Goal: Task Accomplishment & Management: Manage account settings

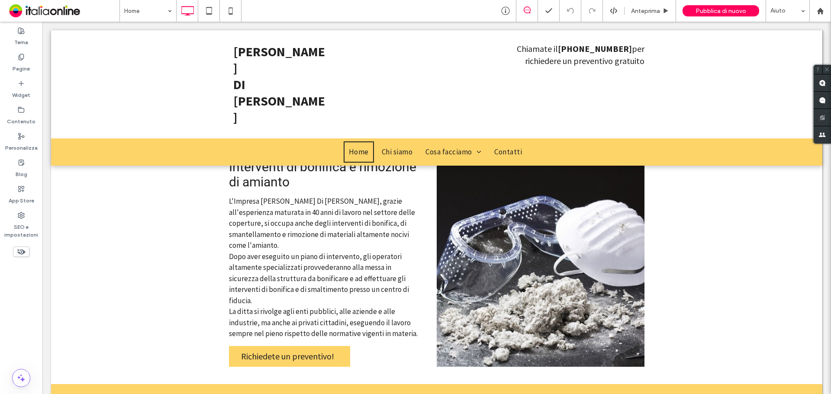
scroll to position [873, 0]
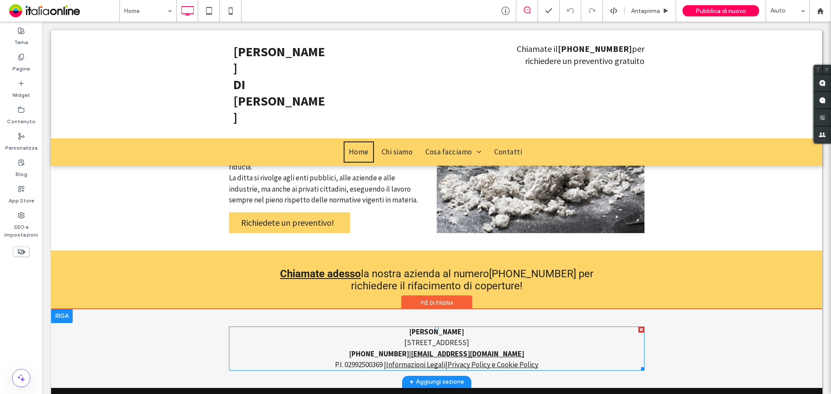
click at [404, 338] on font "[STREET_ADDRESS]" at bounding box center [436, 343] width 65 height 10
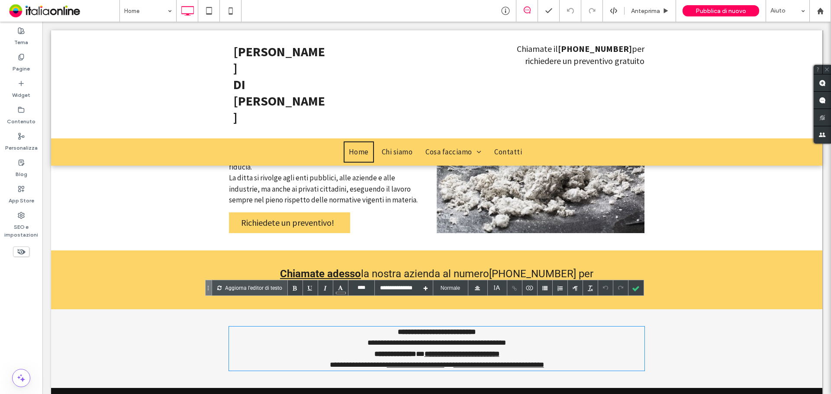
click at [429, 339] on font "**********" at bounding box center [436, 342] width 138 height 7
click at [636, 287] on div at bounding box center [635, 287] width 15 height 15
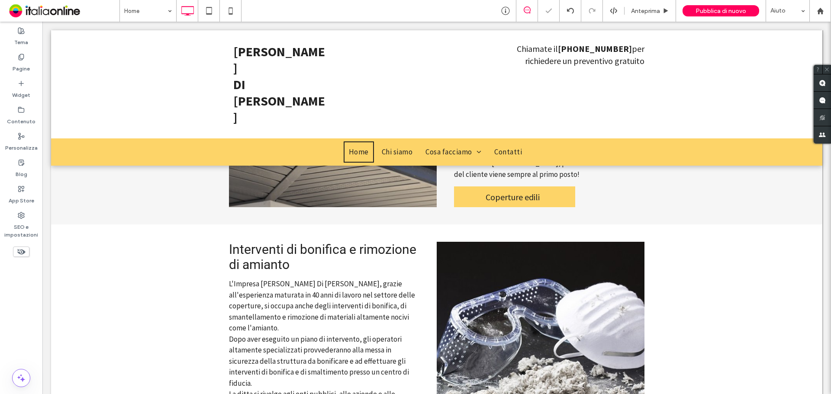
scroll to position [397, 0]
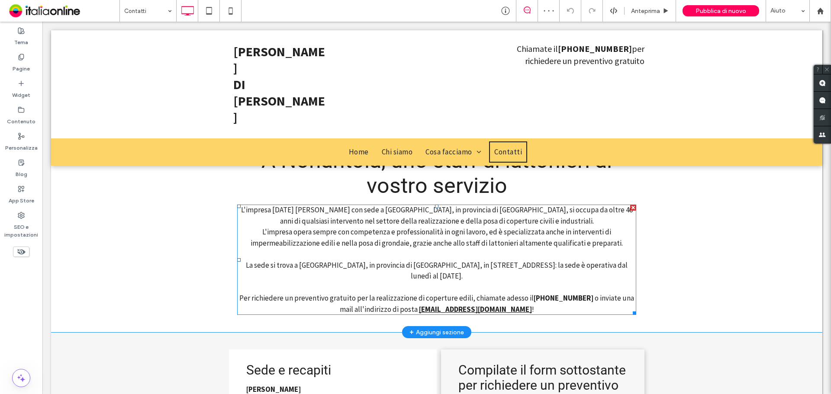
click at [451, 268] on div "La sede si trova a [GEOGRAPHIC_DATA], in provincia di [GEOGRAPHIC_DATA], in [ST…" at bounding box center [436, 271] width 399 height 22
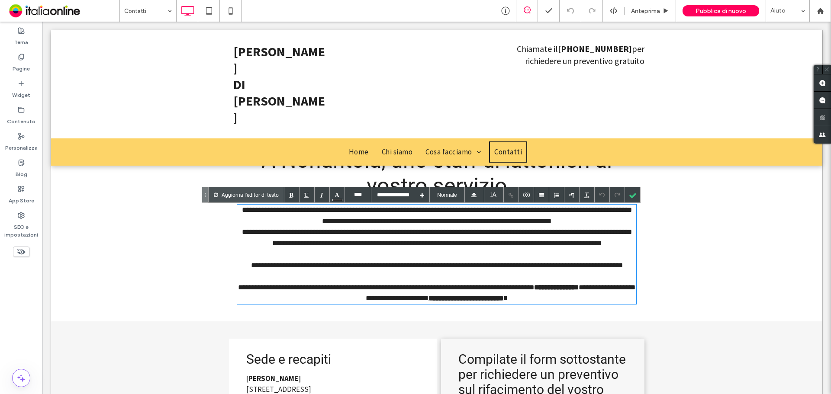
click at [485, 269] on div "**********" at bounding box center [436, 265] width 399 height 11
click at [634, 196] on div at bounding box center [632, 194] width 15 height 15
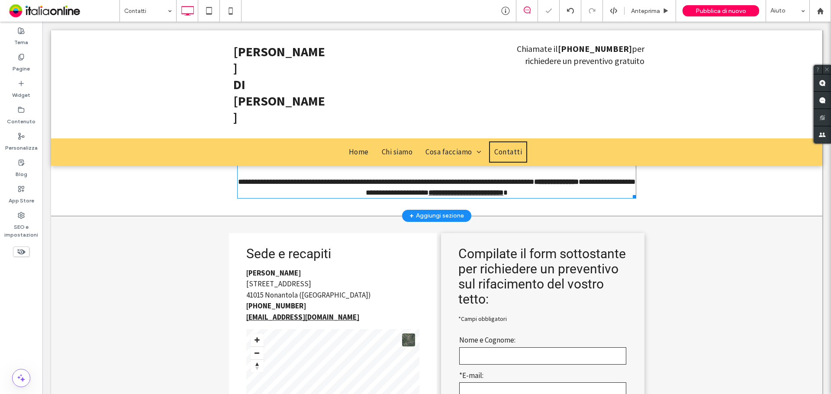
scroll to position [130, 0]
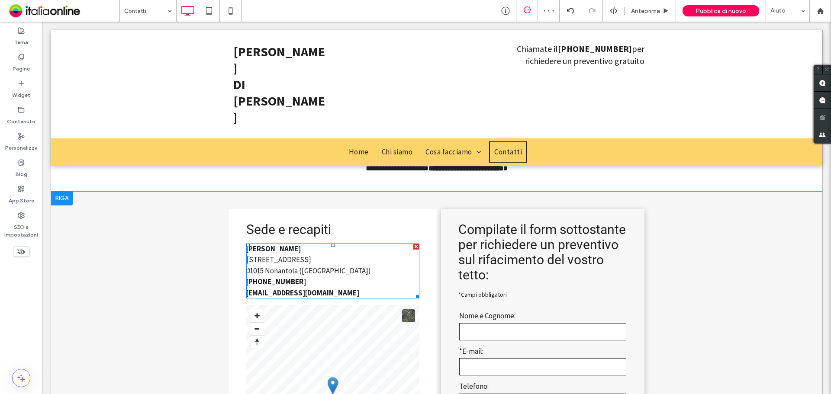
click at [309, 273] on div "41015 Nonantola ([GEOGRAPHIC_DATA])" at bounding box center [332, 271] width 173 height 11
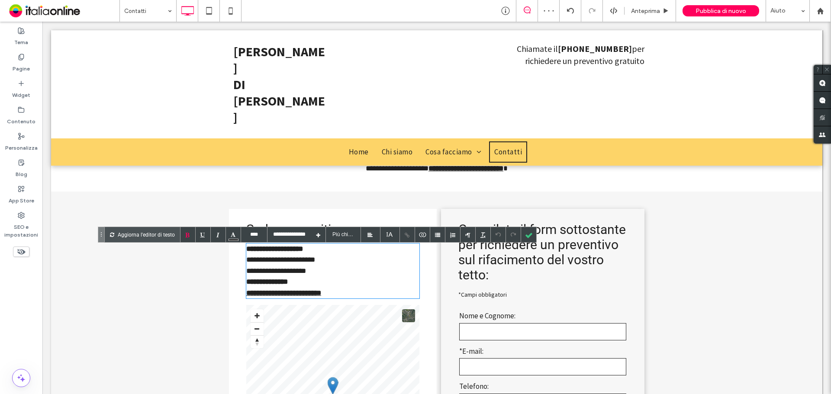
click at [318, 263] on div "**********" at bounding box center [332, 271] width 173 height 55
click at [529, 238] on div at bounding box center [528, 234] width 15 height 15
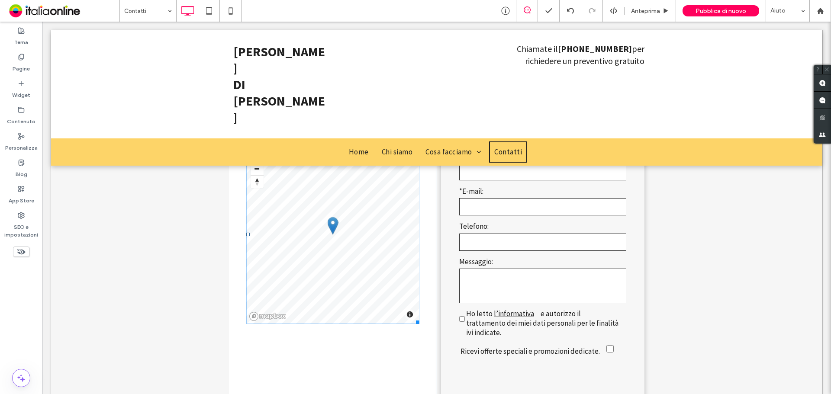
scroll to position [289, 0]
click at [358, 249] on span at bounding box center [332, 234] width 173 height 179
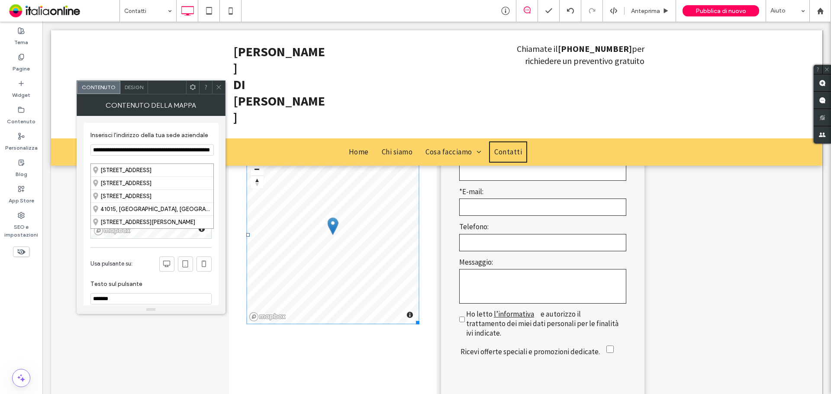
drag, startPoint x: 148, startPoint y: 157, endPoint x: 102, endPoint y: 158, distance: 46.3
click at [102, 156] on input "**********" at bounding box center [151, 150] width 123 height 11
click at [124, 171] on div "[STREET_ADDRESS]" at bounding box center [152, 170] width 122 height 13
type input "**********"
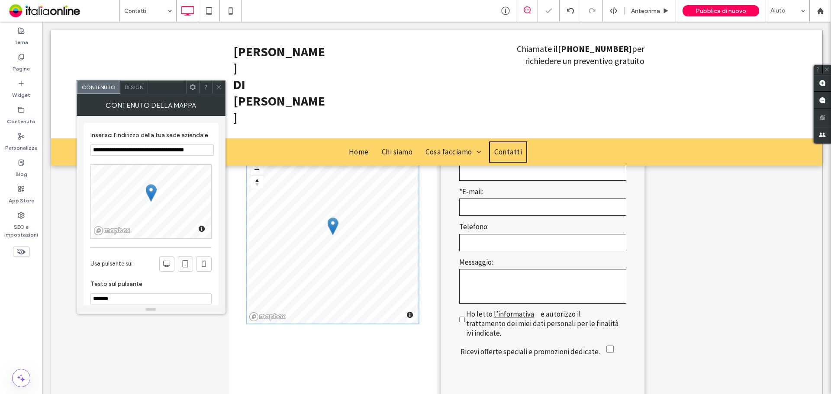
click at [221, 87] on icon at bounding box center [218, 87] width 6 height 6
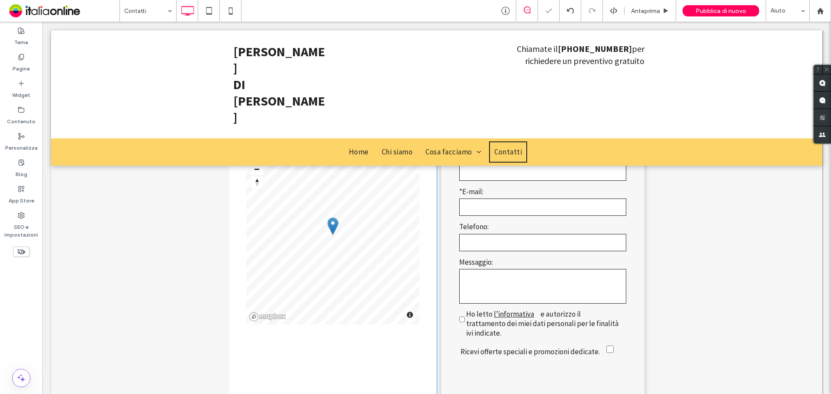
scroll to position [462, 0]
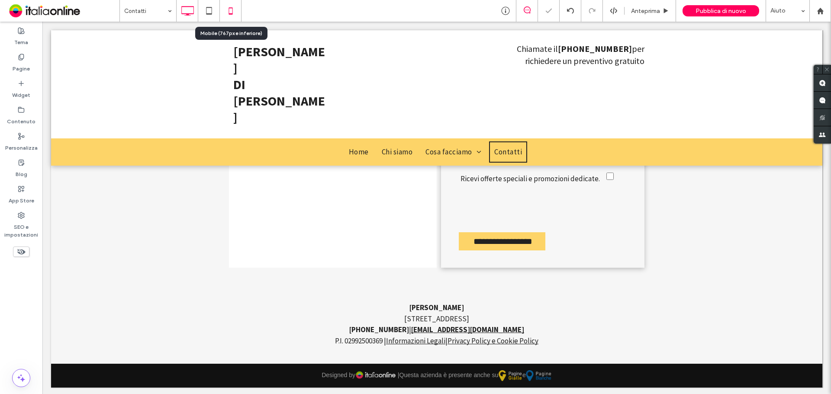
click at [229, 3] on icon at bounding box center [230, 10] width 17 height 17
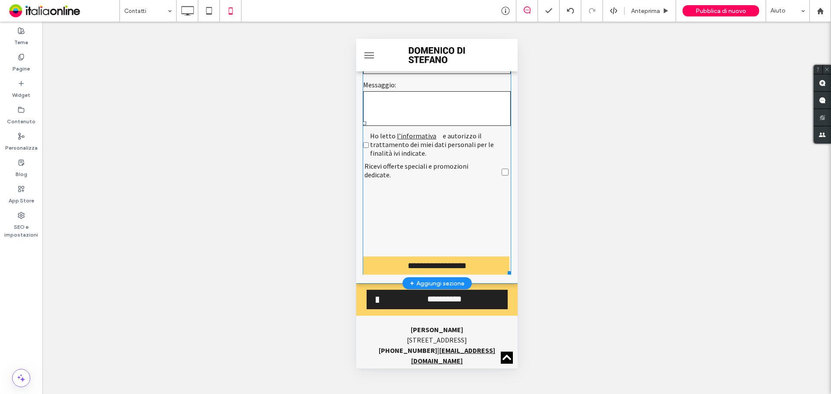
scroll to position [729, 0]
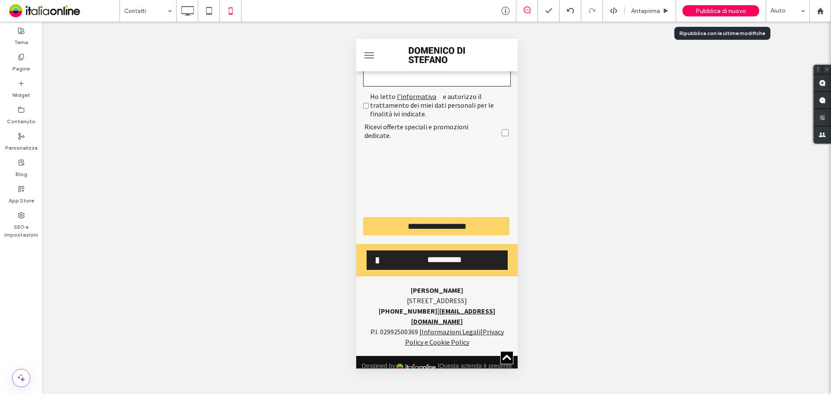
click at [719, 6] on div "Pubblica di nuovo" at bounding box center [720, 10] width 77 height 11
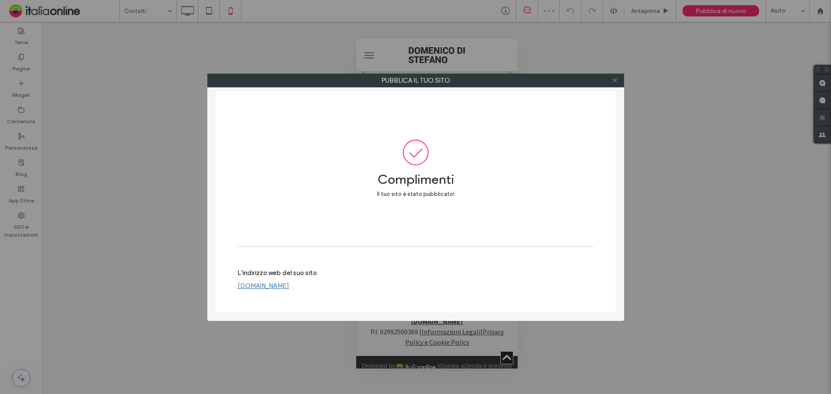
click at [614, 82] on icon at bounding box center [614, 80] width 6 height 6
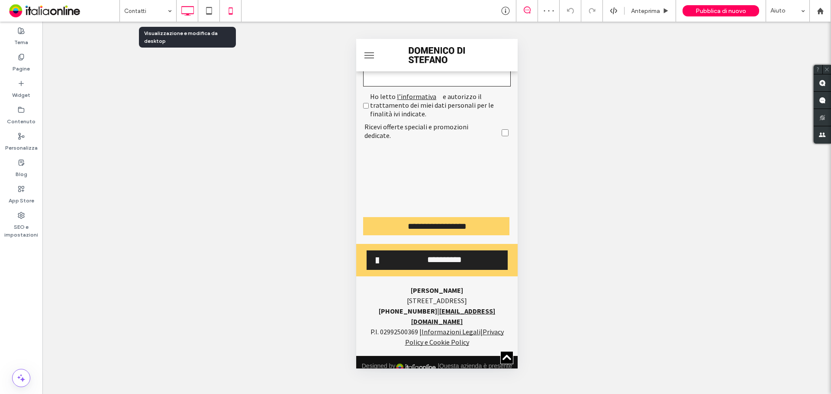
click at [189, 9] on icon at bounding box center [187, 10] width 17 height 17
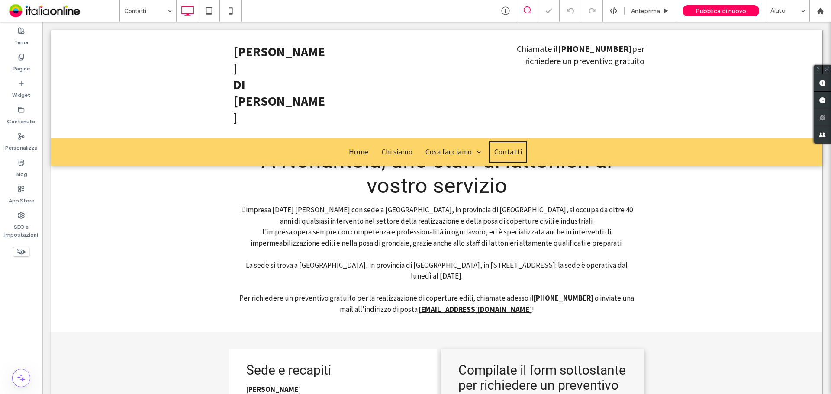
scroll to position [0, 0]
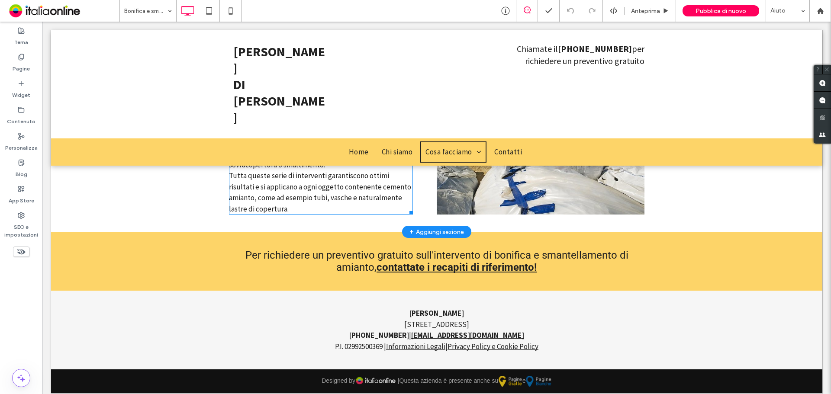
scroll to position [703, 0]
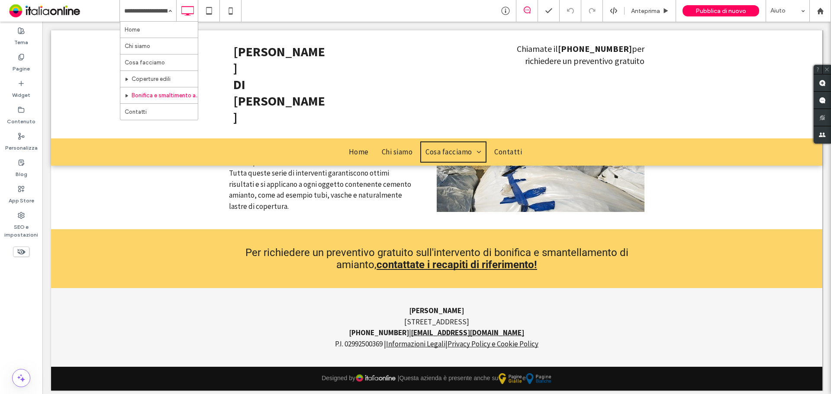
click at [142, 11] on input at bounding box center [145, 11] width 43 height 22
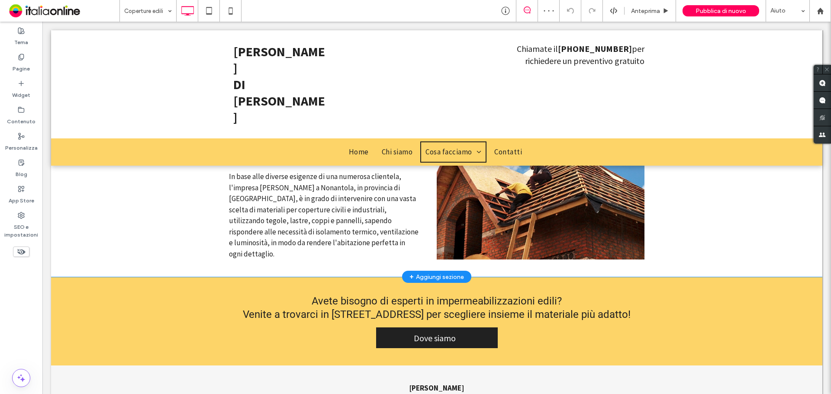
scroll to position [758, 0]
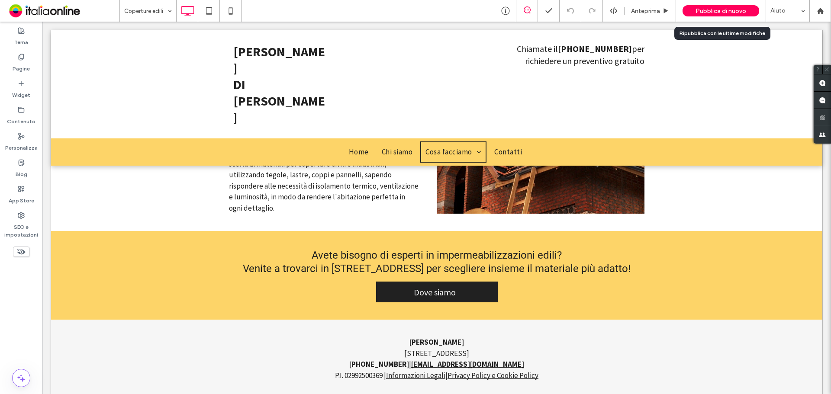
click at [717, 7] on span "Pubblica di nuovo" at bounding box center [720, 10] width 51 height 7
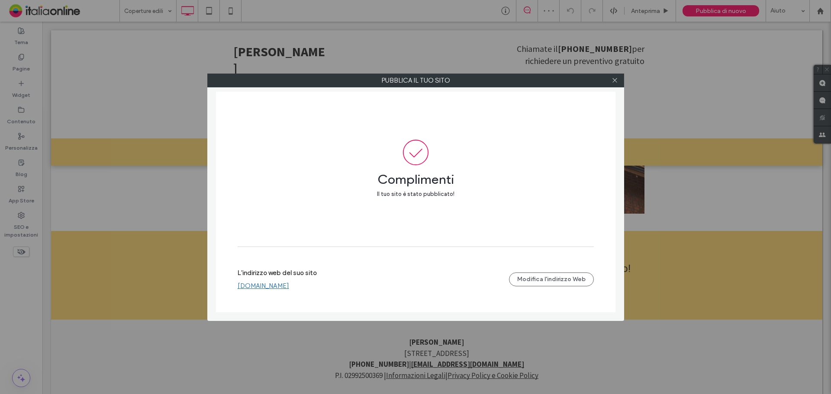
click at [286, 283] on link "[DOMAIN_NAME]" at bounding box center [263, 286] width 51 height 8
